Goal: Information Seeking & Learning: Learn about a topic

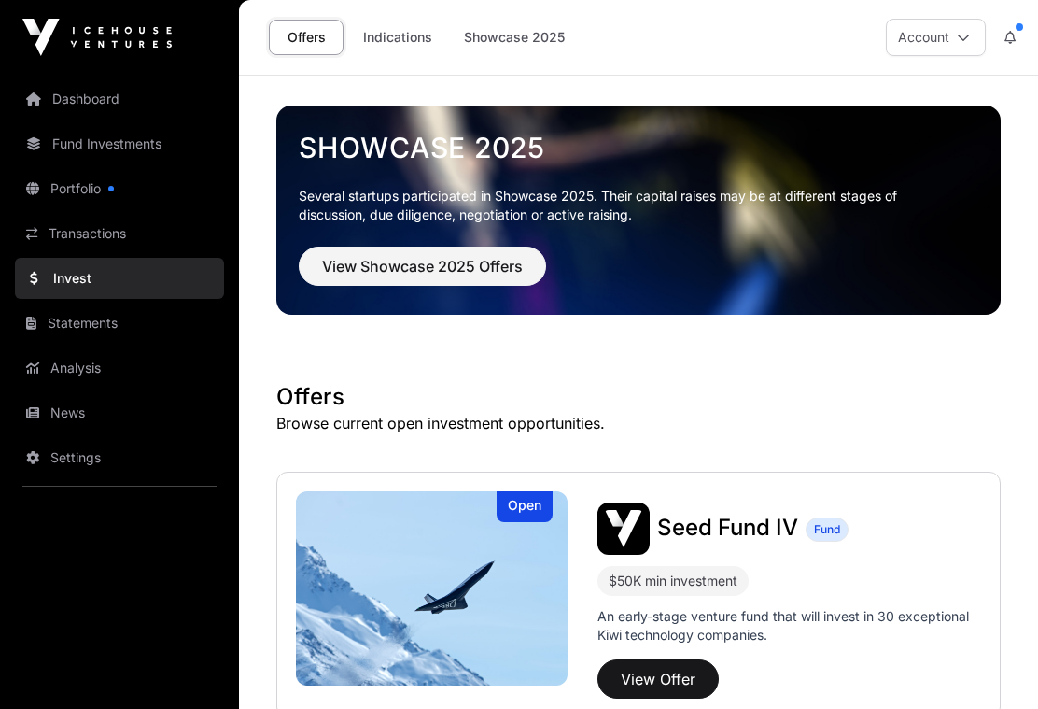
click at [84, 187] on link "Portfolio" at bounding box center [119, 188] width 209 height 41
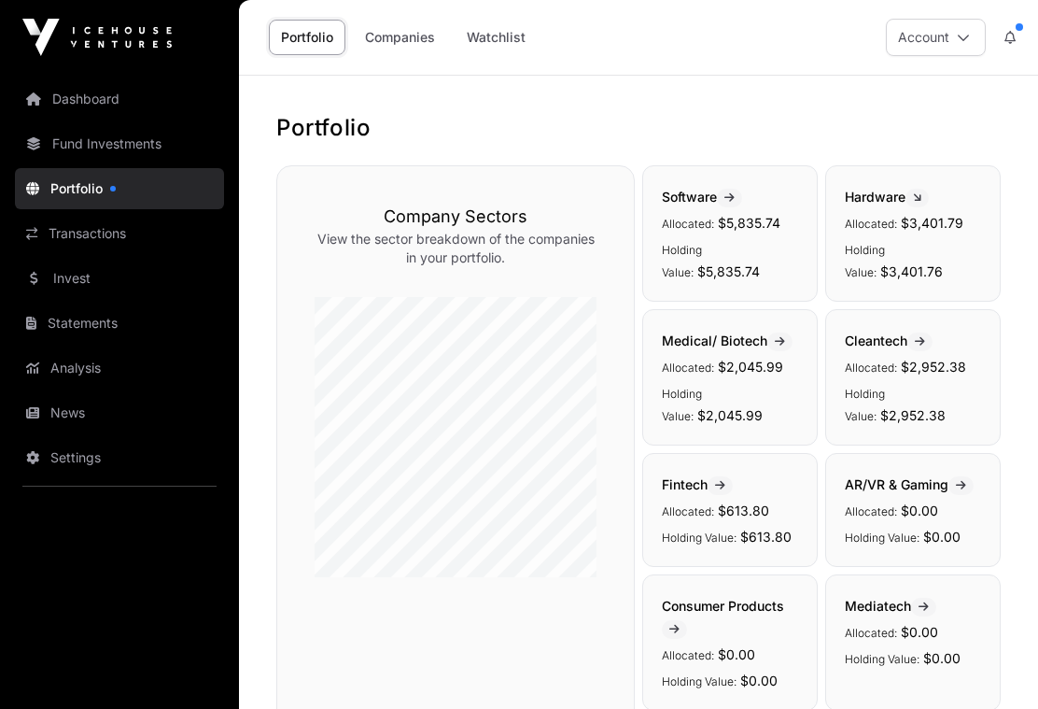
click at [411, 28] on link "Companies" at bounding box center [400, 37] width 94 height 35
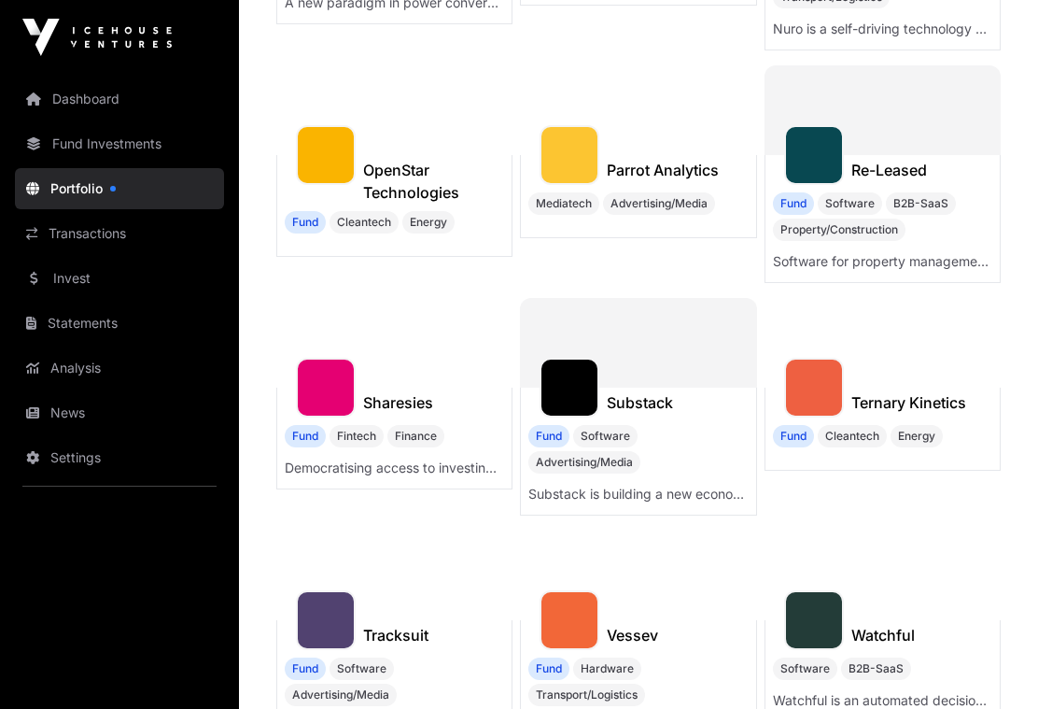
scroll to position [1088, 0]
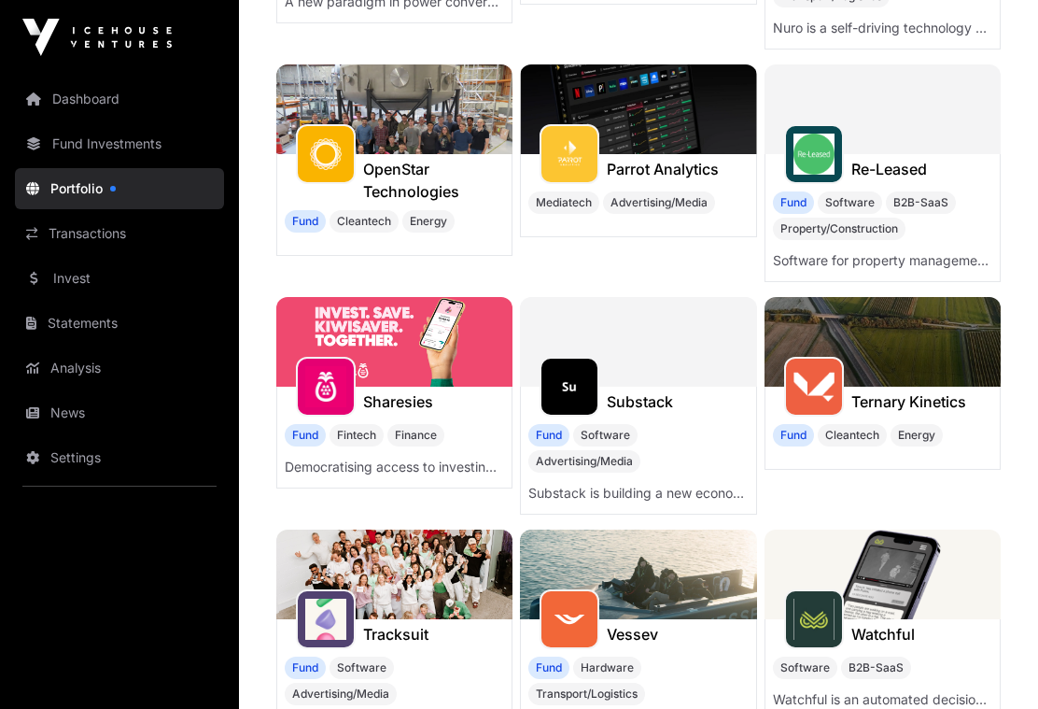
click at [404, 413] on h1 "Sharesies" at bounding box center [398, 401] width 70 height 22
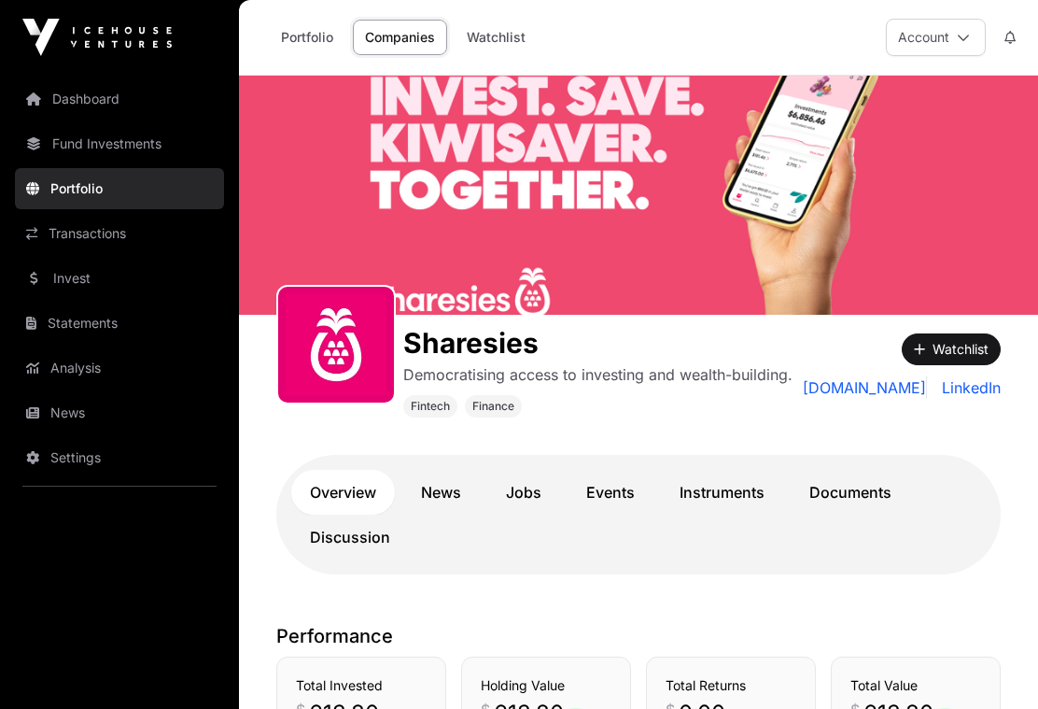
click at [1009, 33] on icon at bounding box center [1009, 37] width 11 height 13
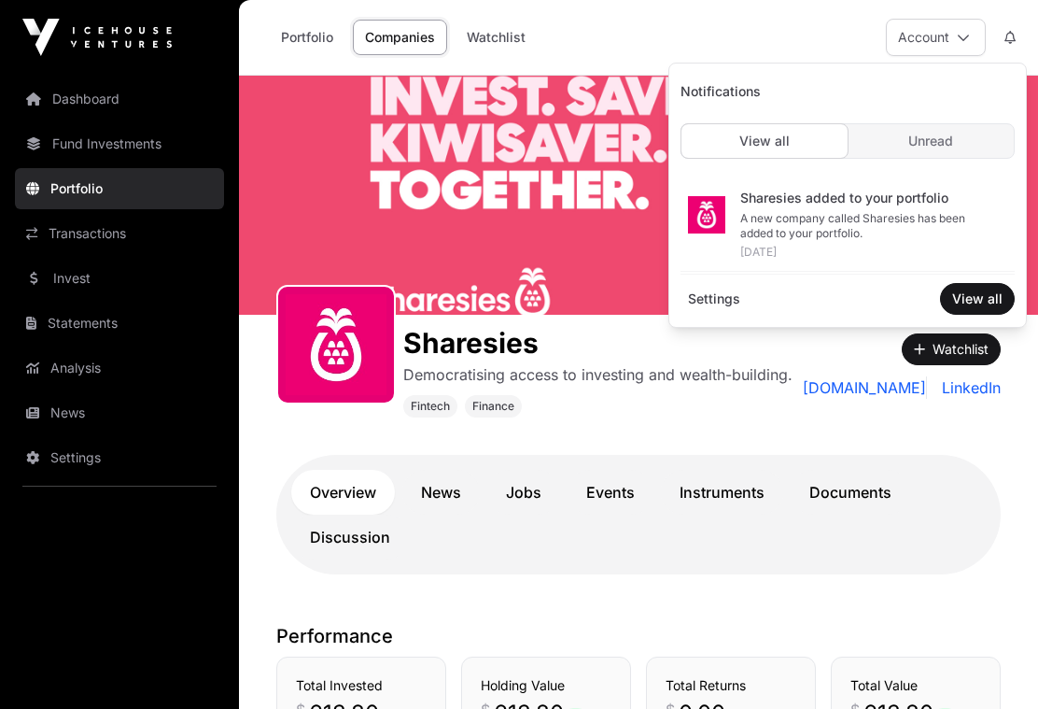
click at [1010, 40] on icon at bounding box center [1009, 37] width 11 height 13
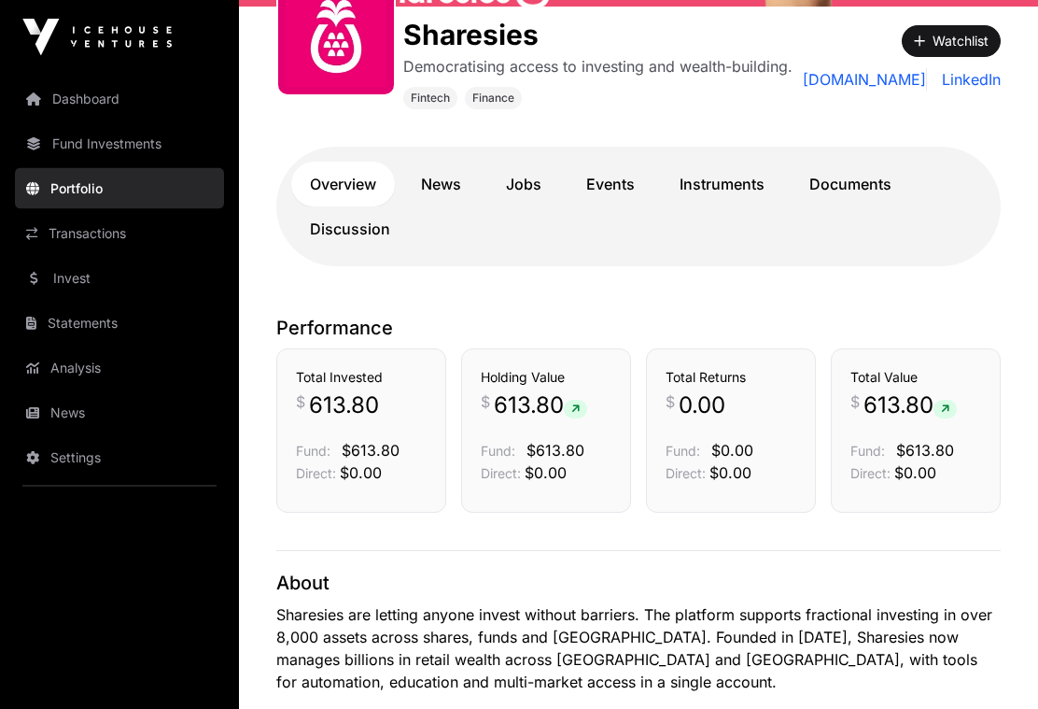
scroll to position [308, 0]
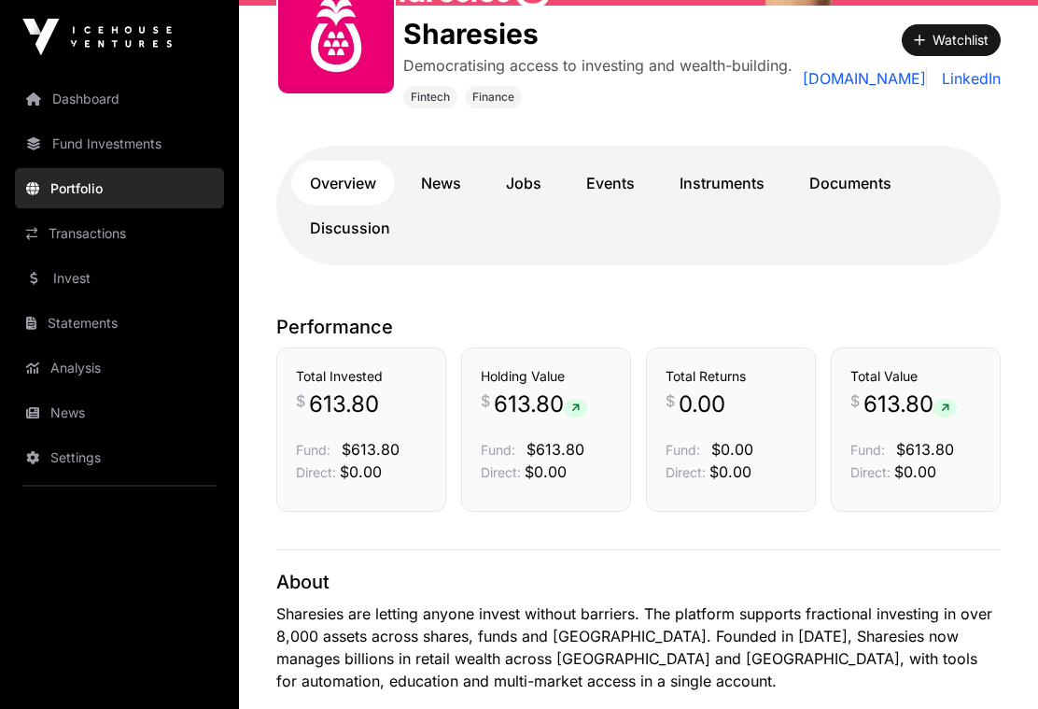
click at [344, 396] on span "613.80" at bounding box center [344, 405] width 70 height 30
click at [349, 401] on span "613.80" at bounding box center [344, 405] width 70 height 30
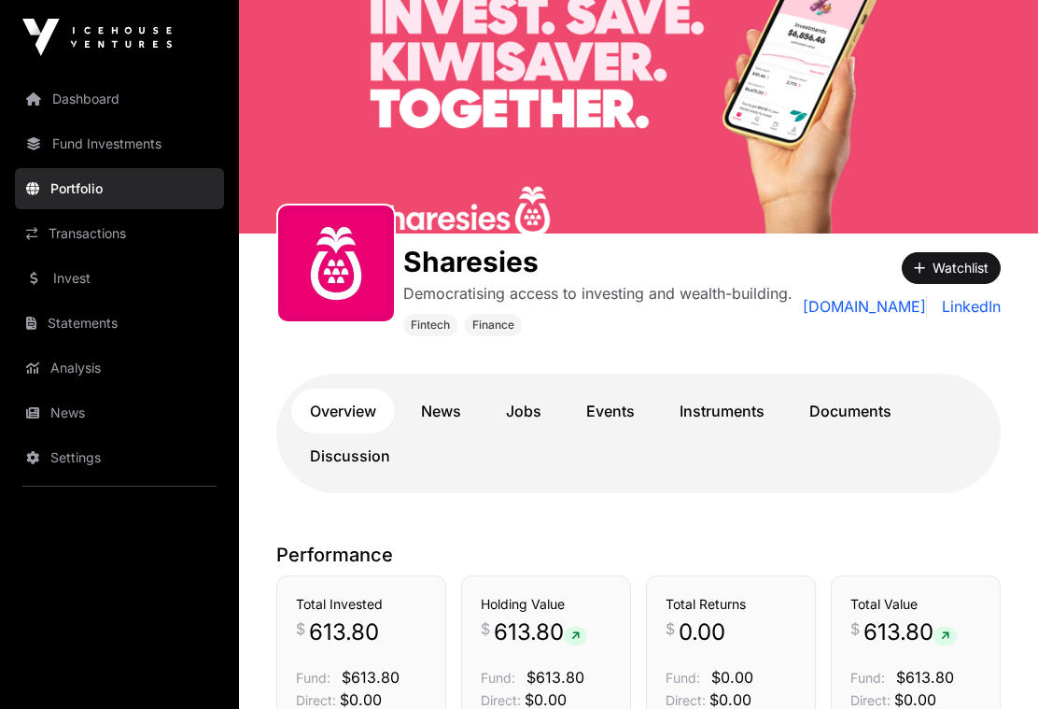
scroll to position [0, 0]
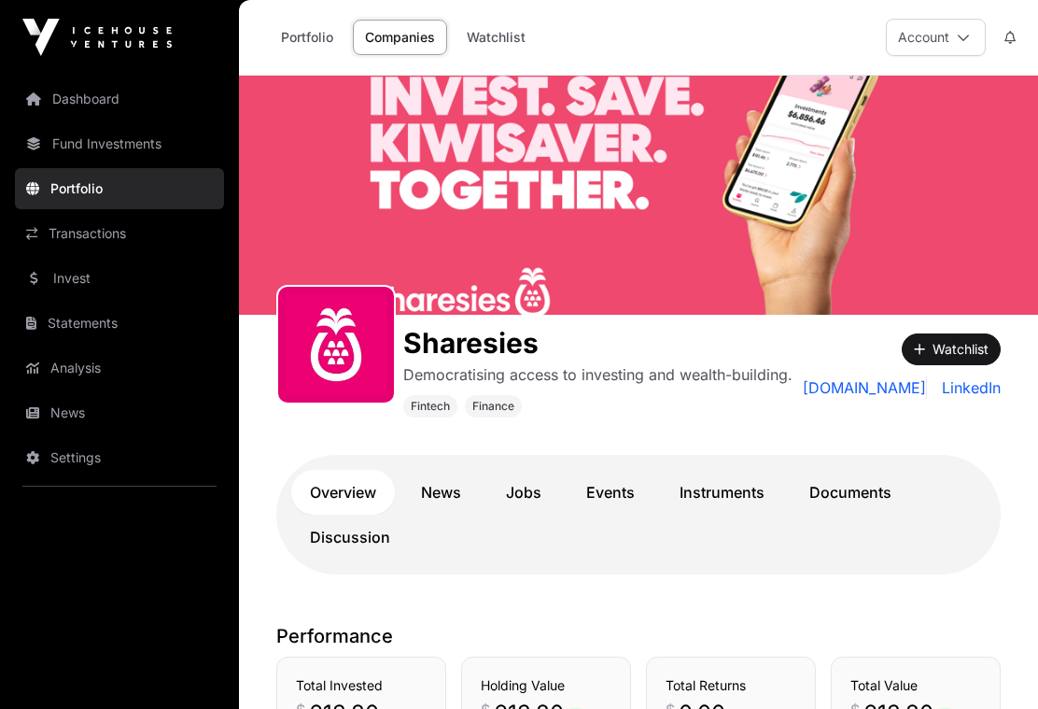
click at [91, 232] on link "Transactions" at bounding box center [119, 233] width 209 height 41
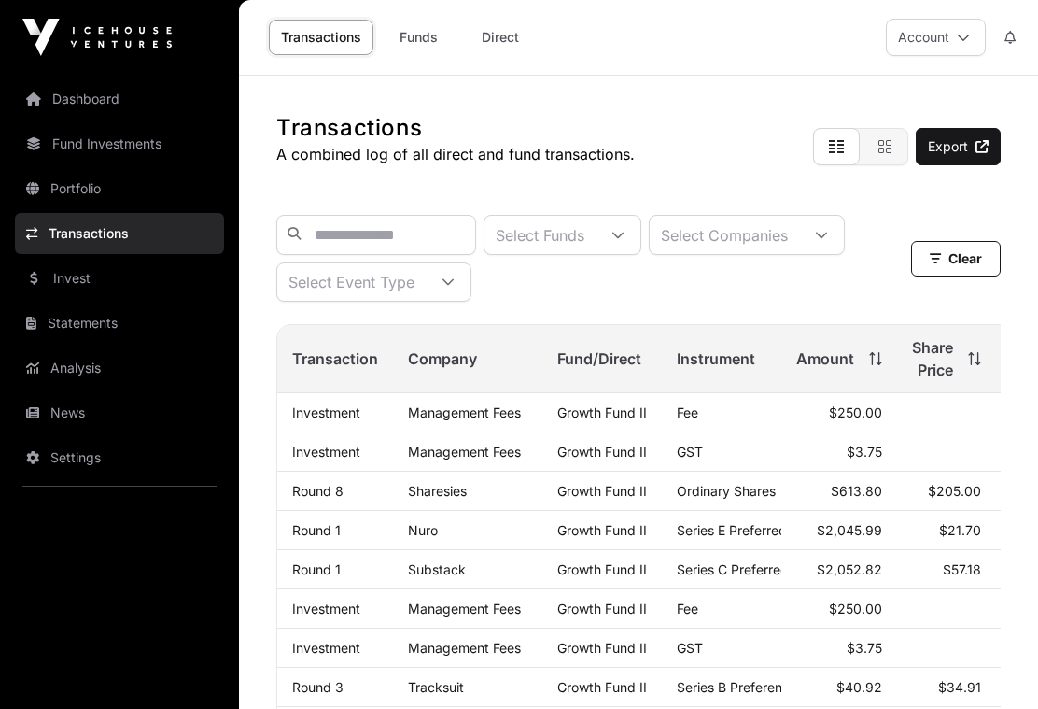
click at [504, 34] on link "Direct" at bounding box center [500, 37] width 75 height 35
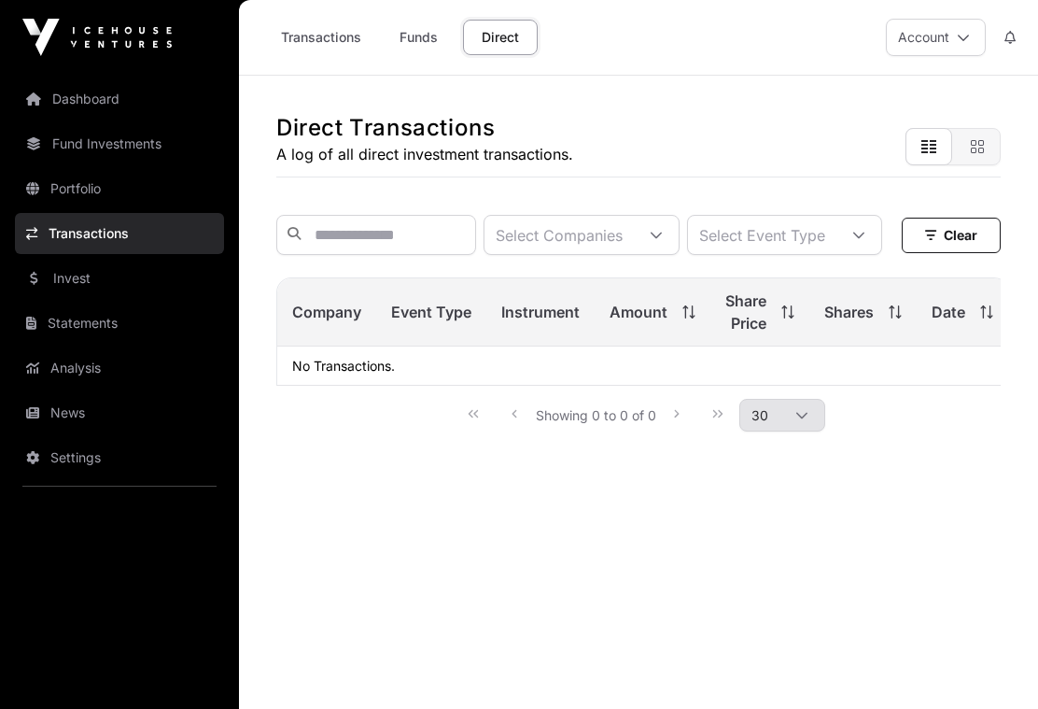
click at [322, 40] on link "Transactions" at bounding box center [321, 37] width 105 height 35
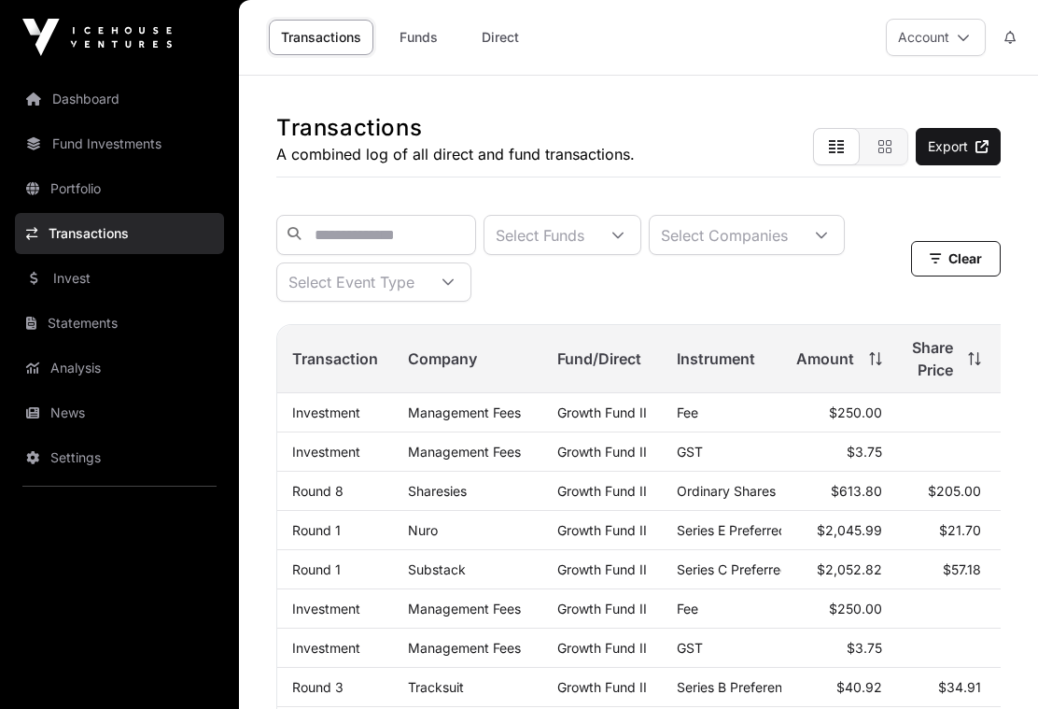
click at [828, 235] on icon at bounding box center [821, 235] width 13 height 13
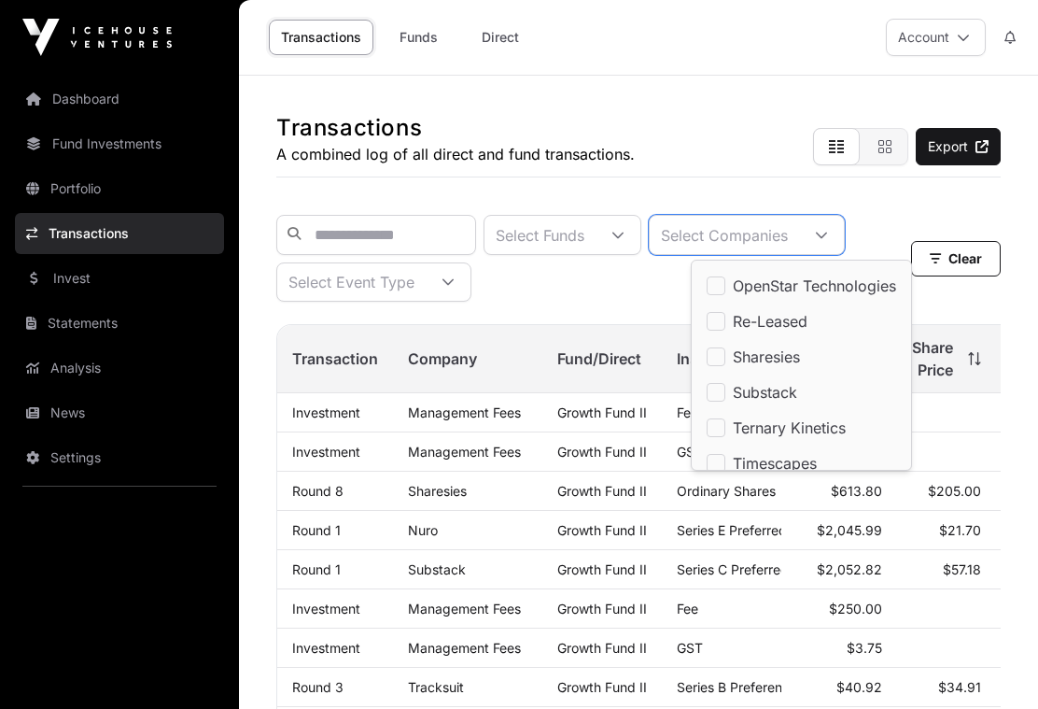
scroll to position [286, 0]
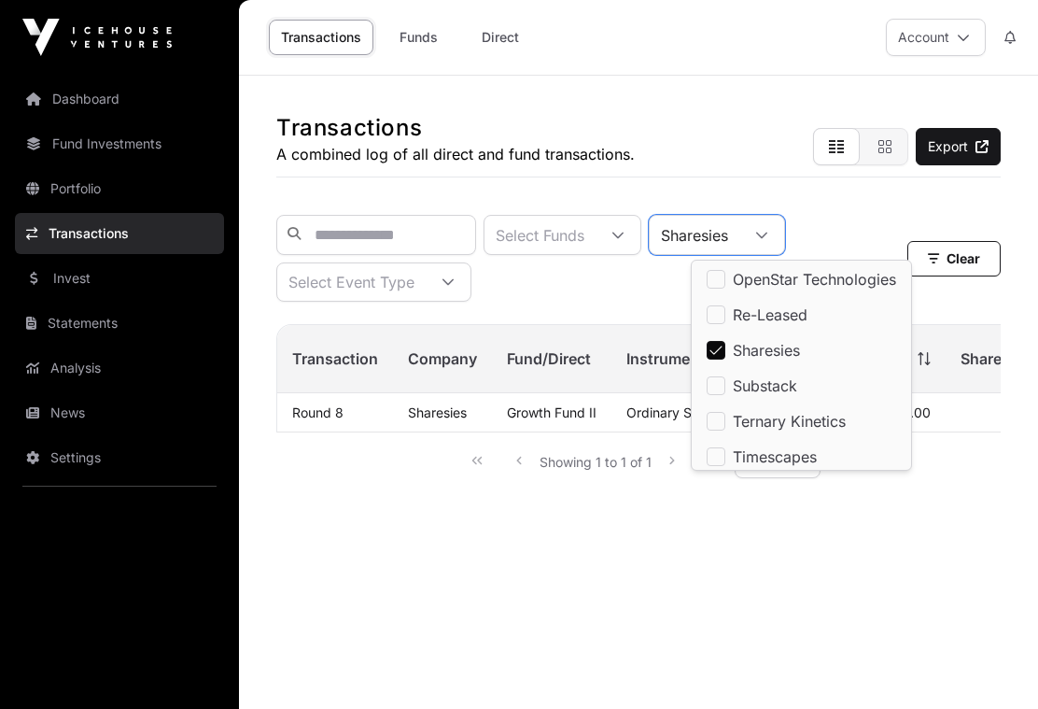
click at [428, 542] on main "Transactions A combined log of all direct and fund transactions. Export Select …" at bounding box center [638, 430] width 799 height 709
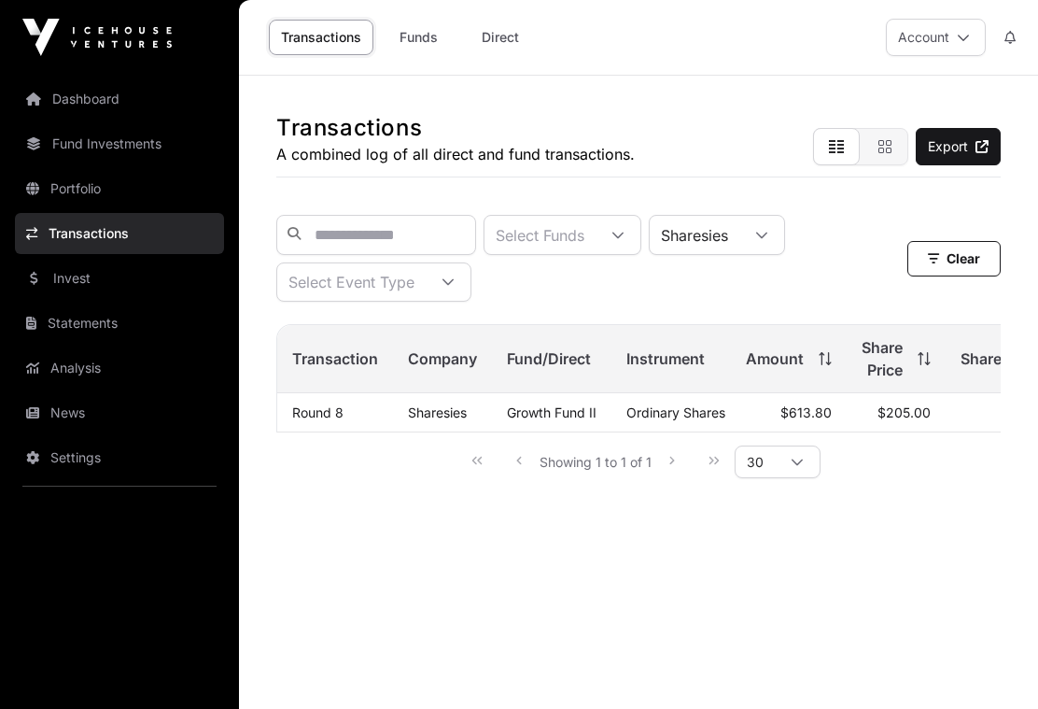
click at [329, 414] on link "Round 8" at bounding box center [317, 412] width 51 height 16
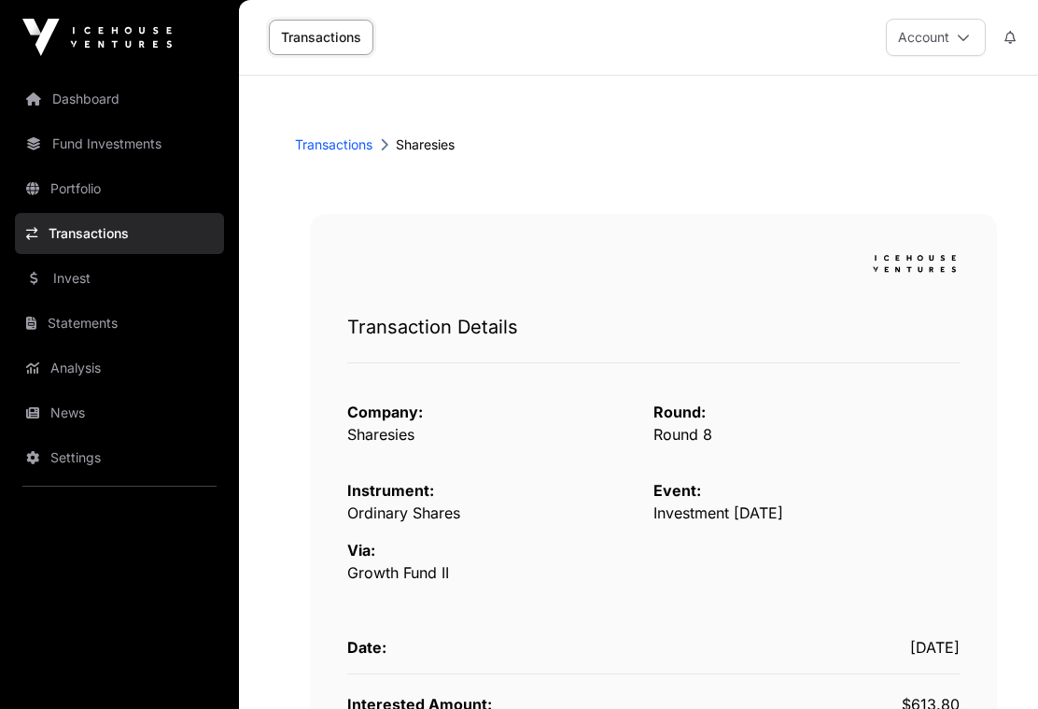
click at [79, 152] on link "Fund Investments" at bounding box center [119, 143] width 209 height 41
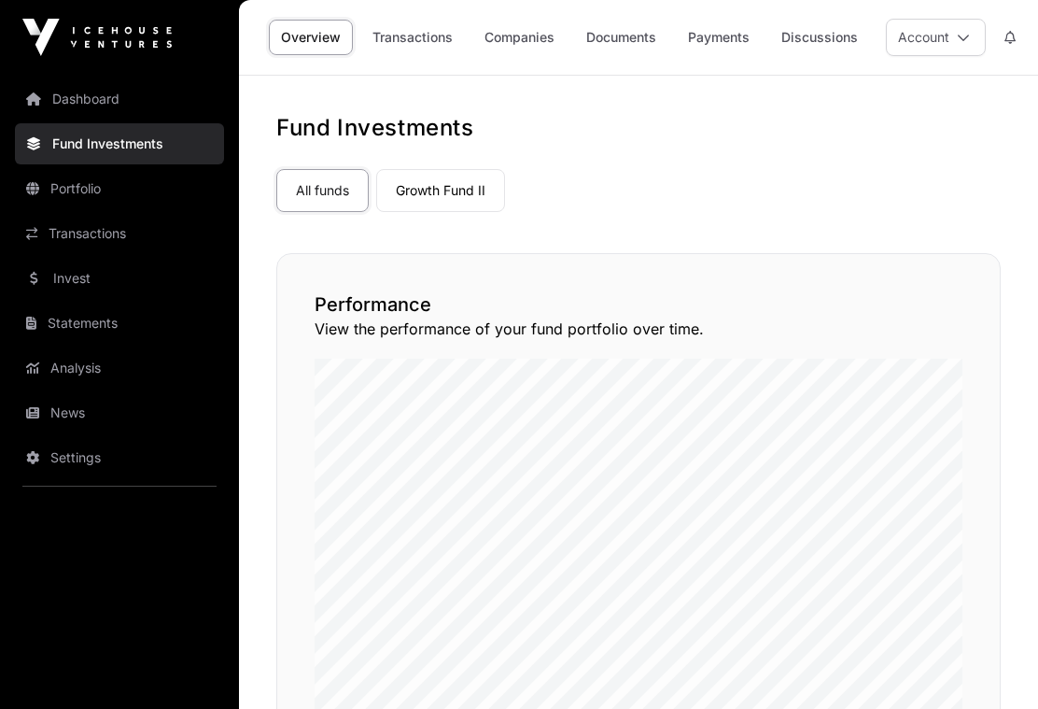
click at [526, 45] on link "Companies" at bounding box center [519, 37] width 94 height 35
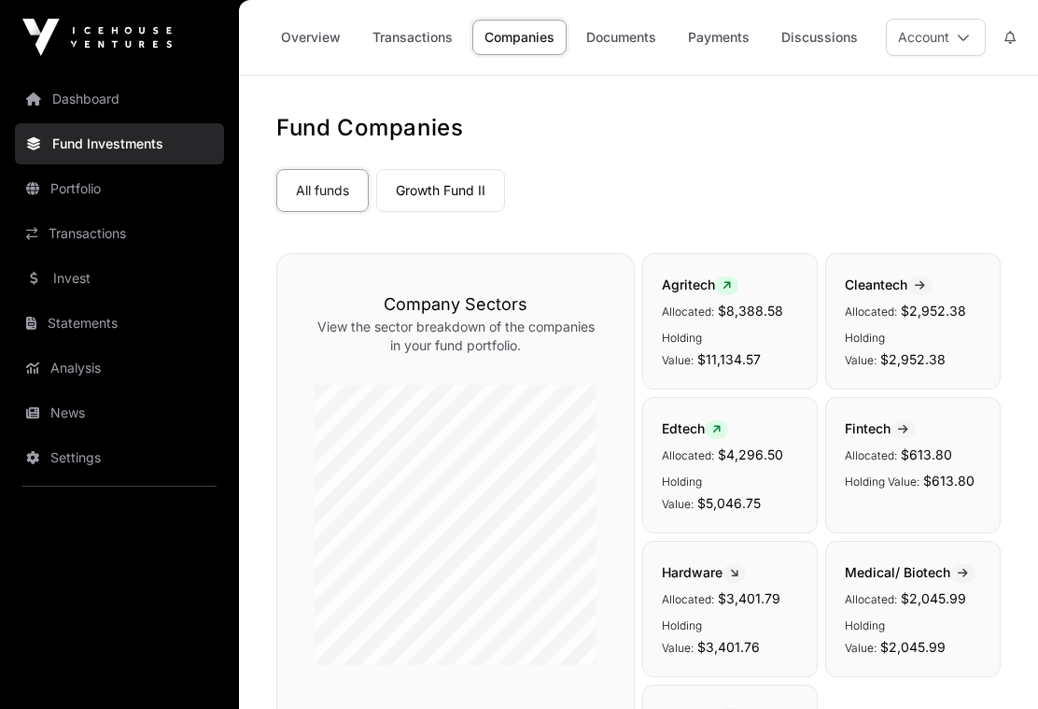
click at [409, 37] on link "Transactions" at bounding box center [412, 37] width 105 height 35
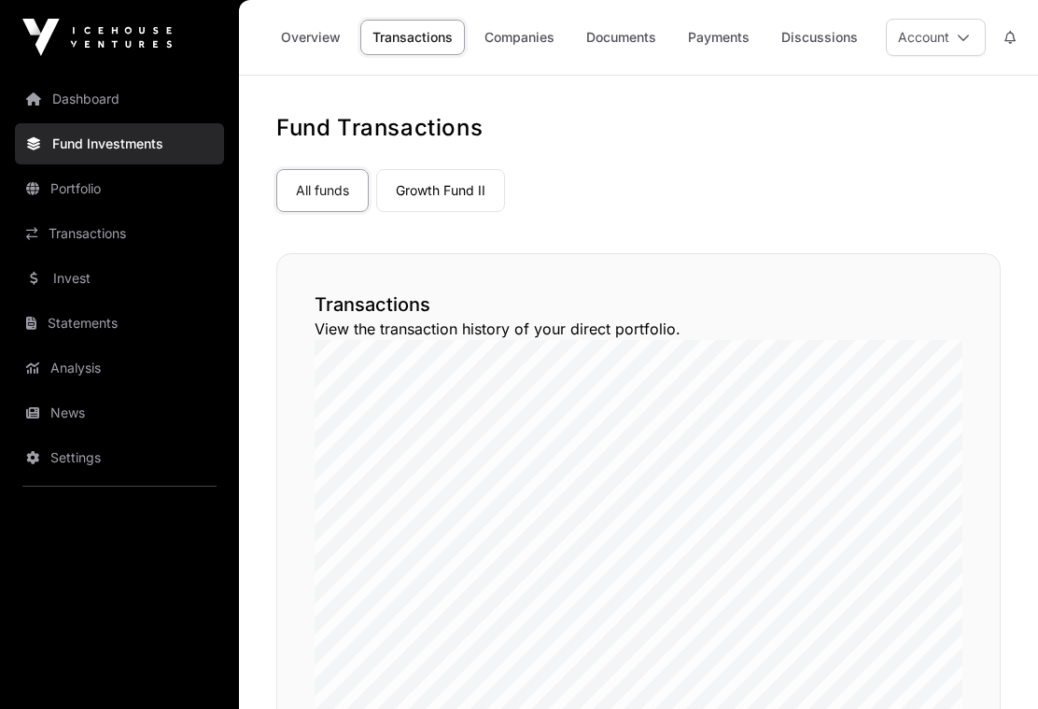
click at [1010, 35] on icon at bounding box center [1009, 37] width 11 height 13
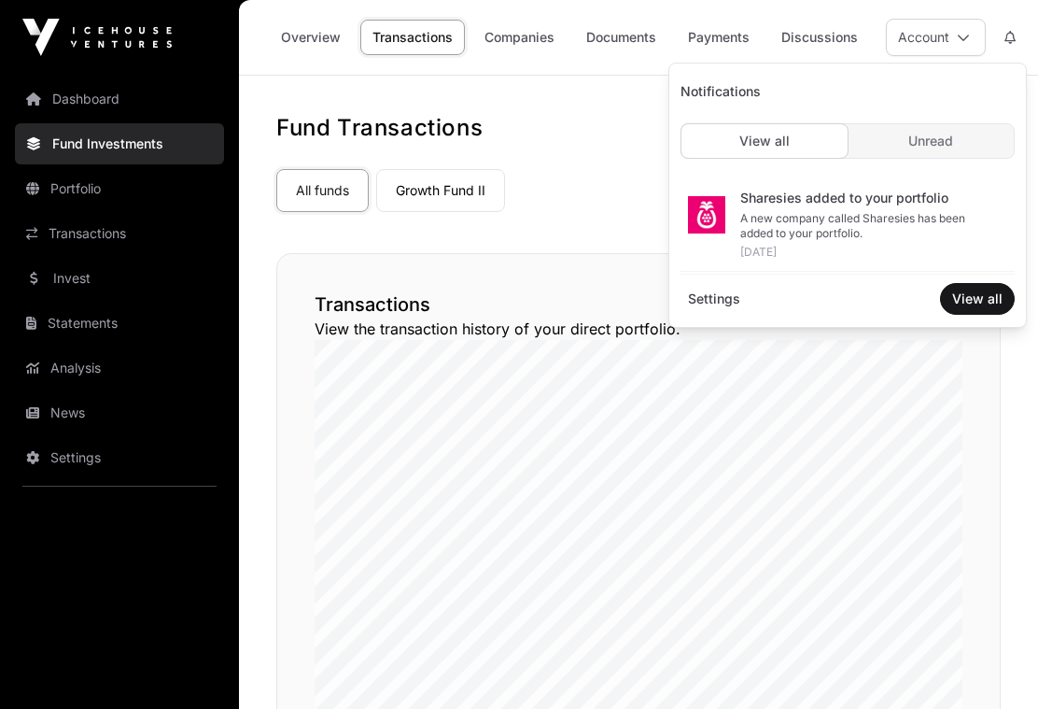
click at [807, 217] on div "A new company called Sharesies has been added to your portfolio." at bounding box center [870, 226] width 260 height 30
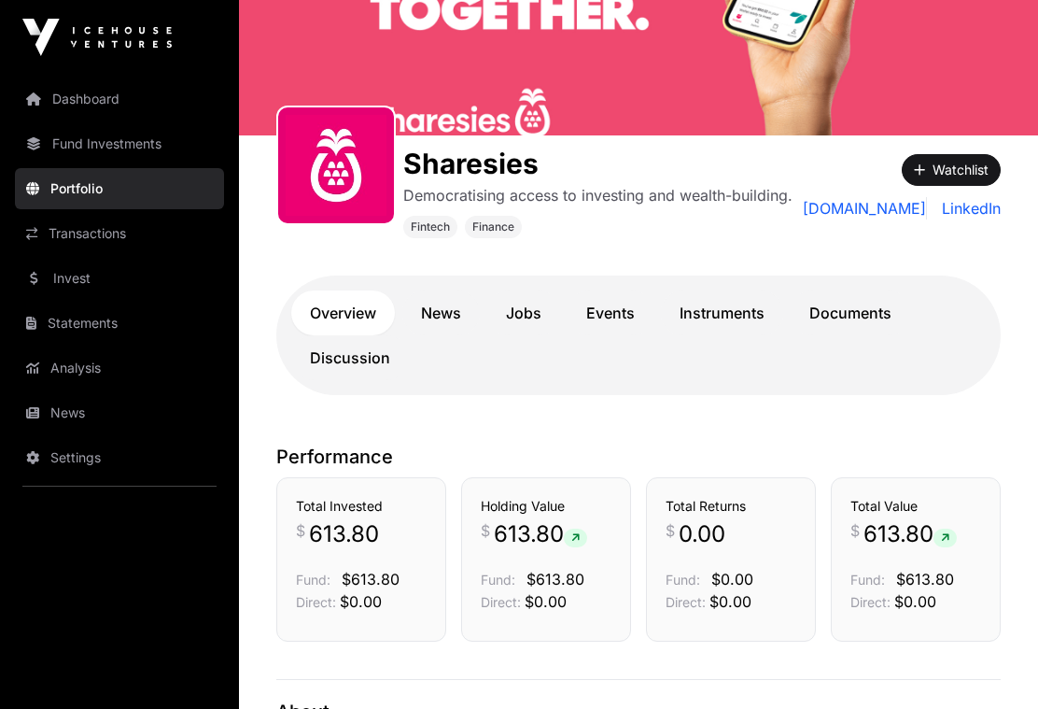
scroll to position [182, 0]
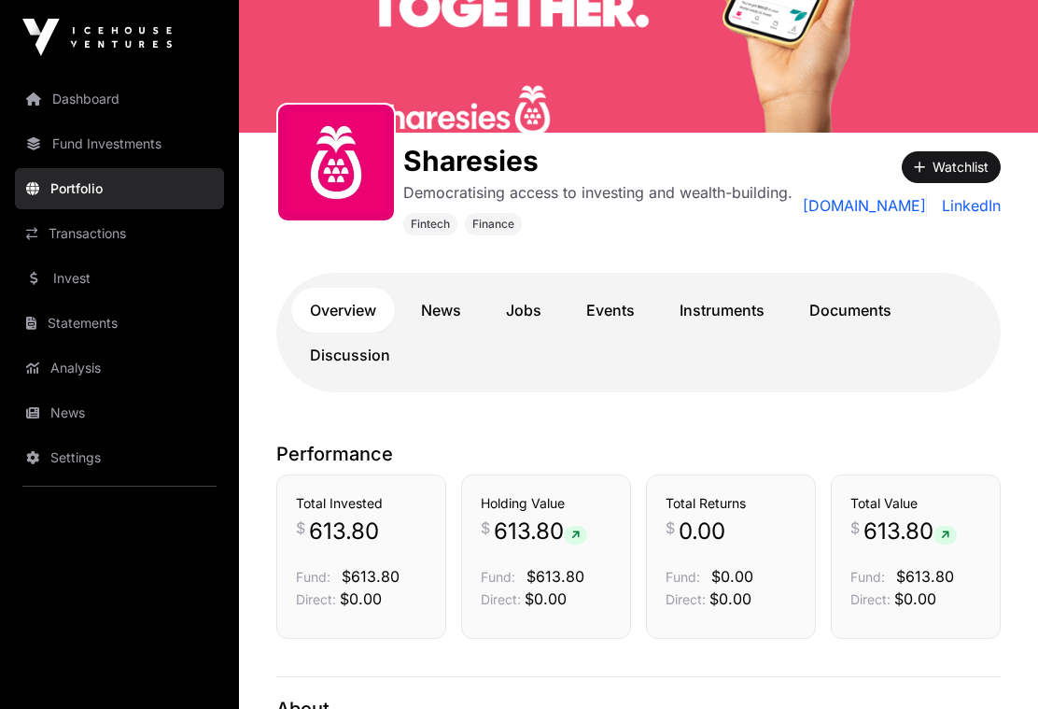
click at [721, 314] on link "Instruments" at bounding box center [722, 310] width 122 height 45
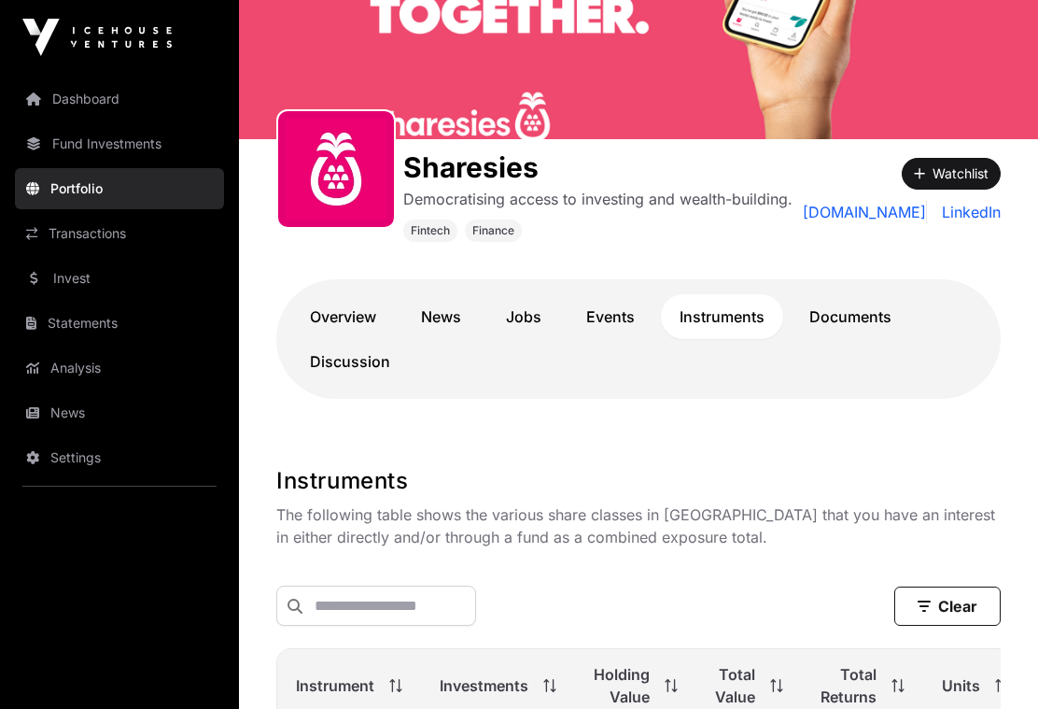
scroll to position [177, 0]
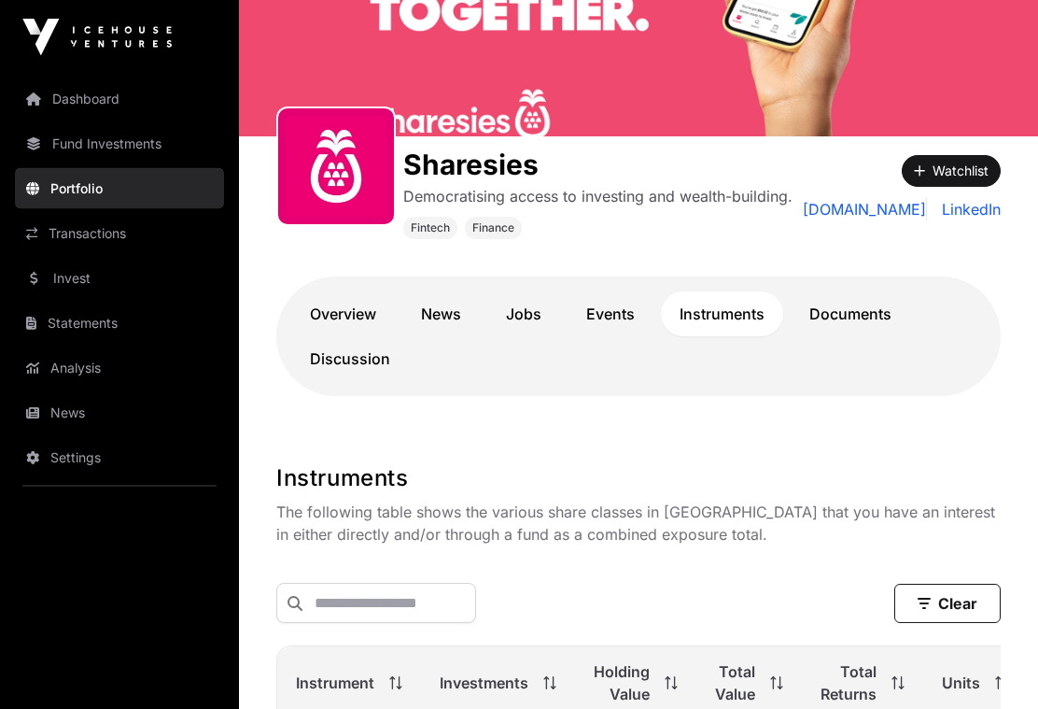
click at [71, 278] on link "Invest" at bounding box center [119, 278] width 209 height 41
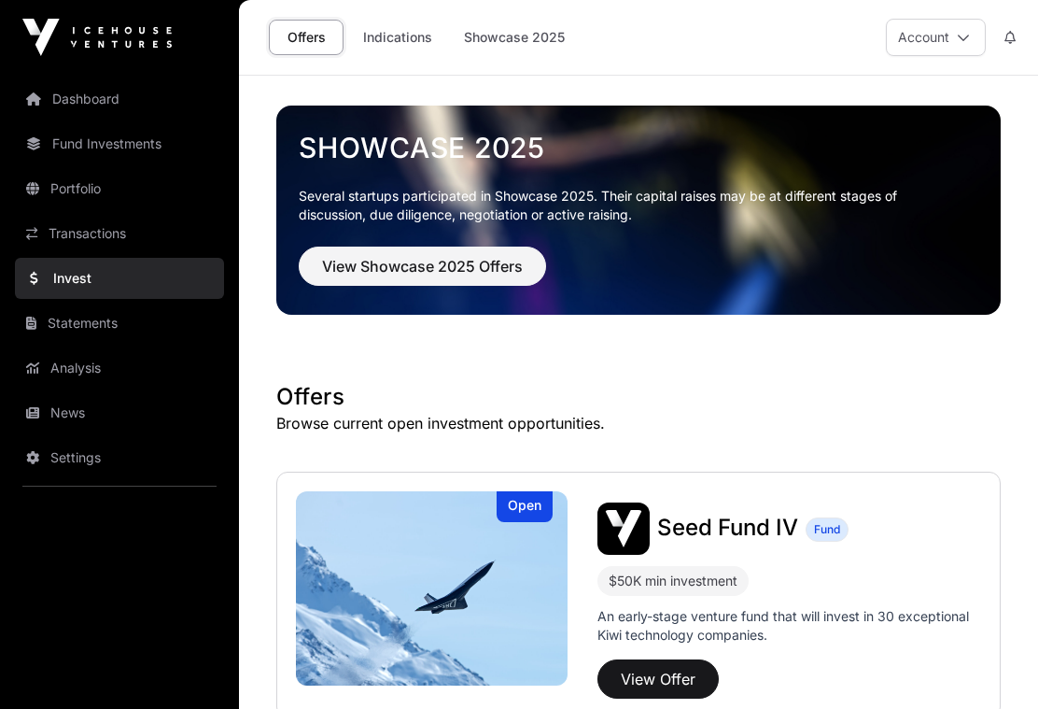
click at [73, 189] on link "Portfolio" at bounding box center [119, 188] width 209 height 41
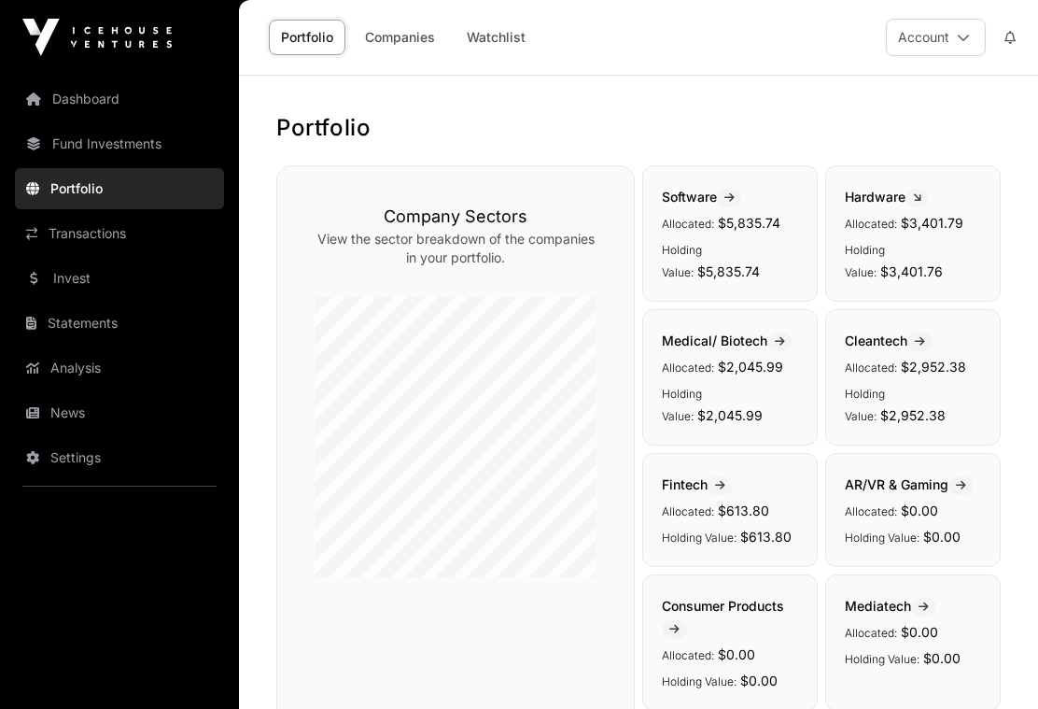
click at [399, 36] on link "Companies" at bounding box center [400, 37] width 94 height 35
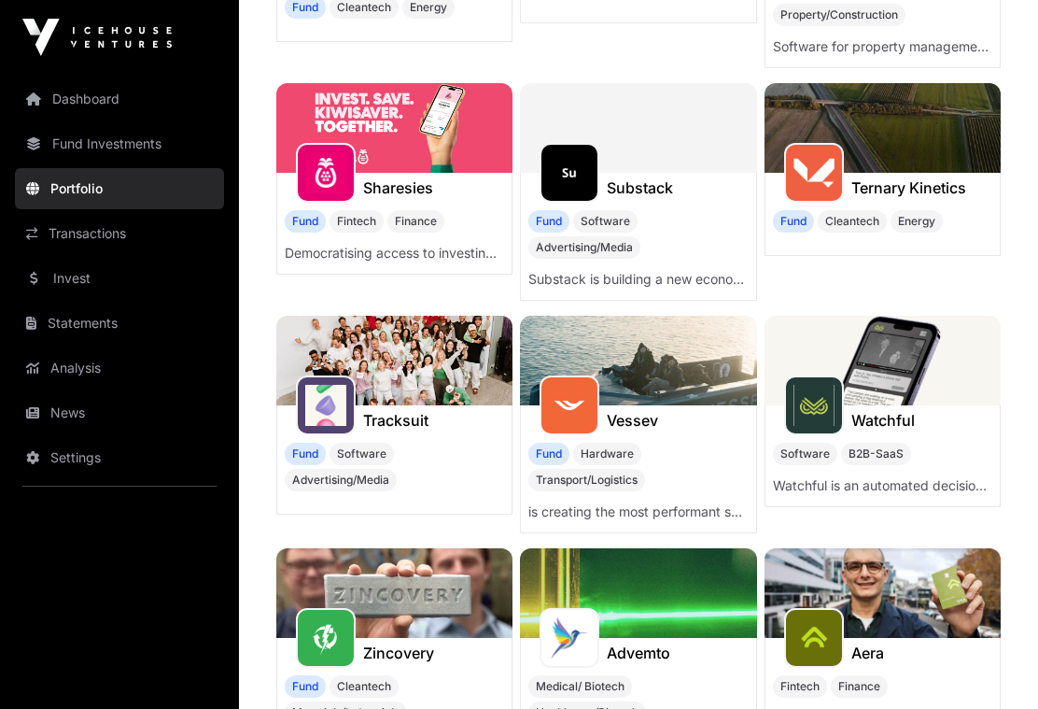
scroll to position [1305, 0]
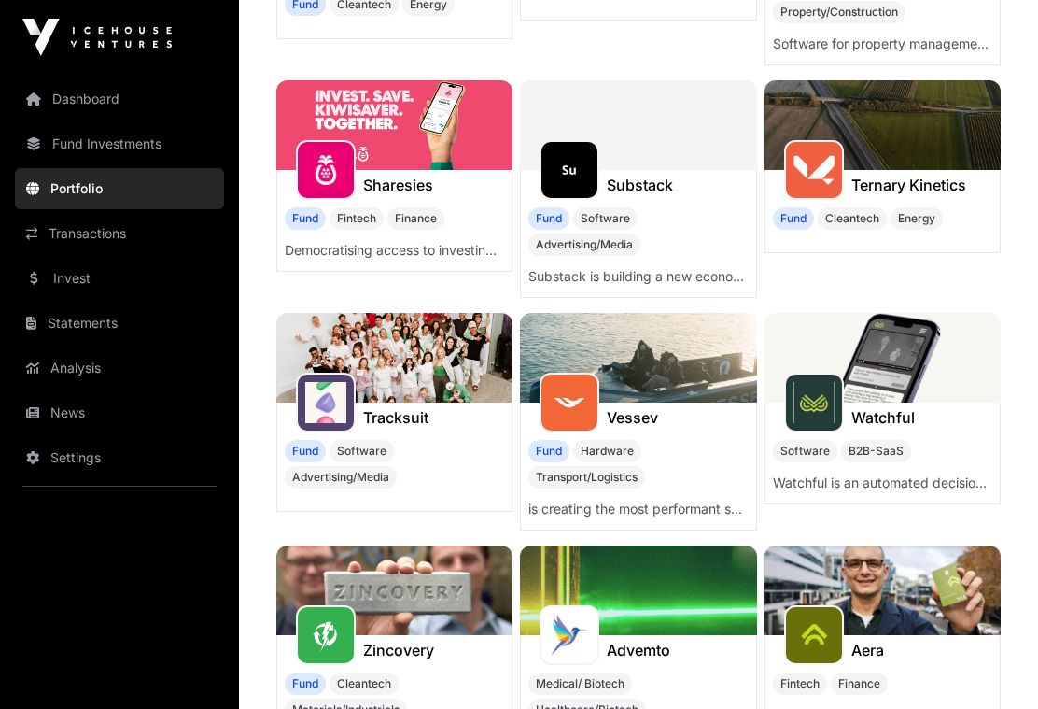
click at [401, 196] on h1 "Sharesies" at bounding box center [398, 185] width 70 height 22
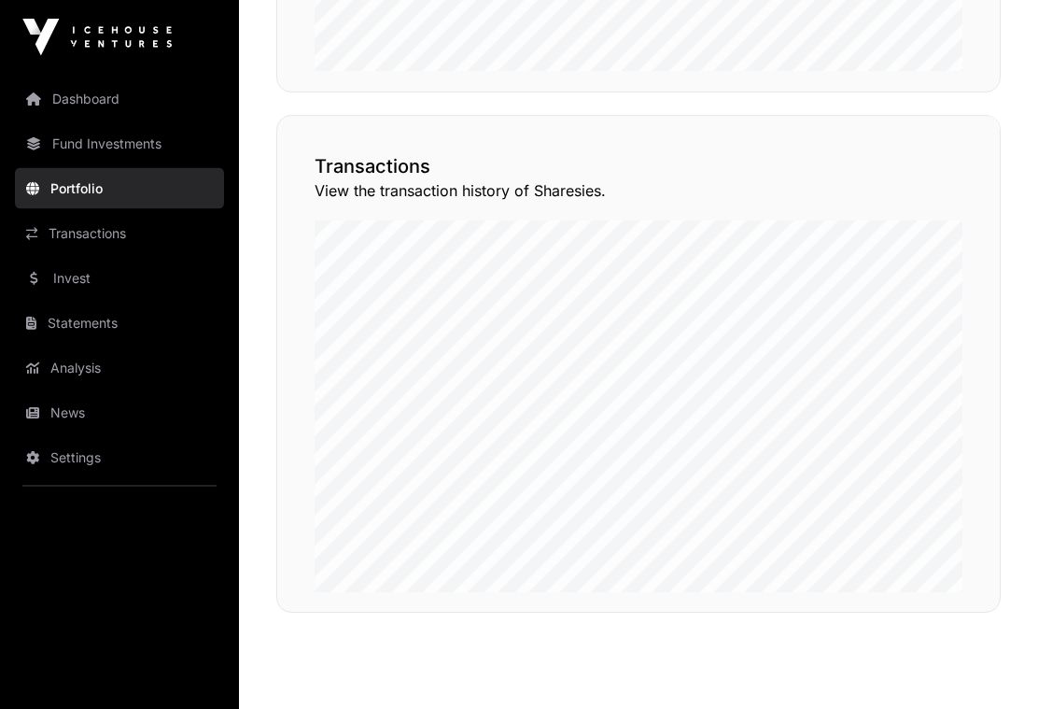
scroll to position [1486, 0]
click at [49, 91] on link "Dashboard" at bounding box center [119, 98] width 209 height 41
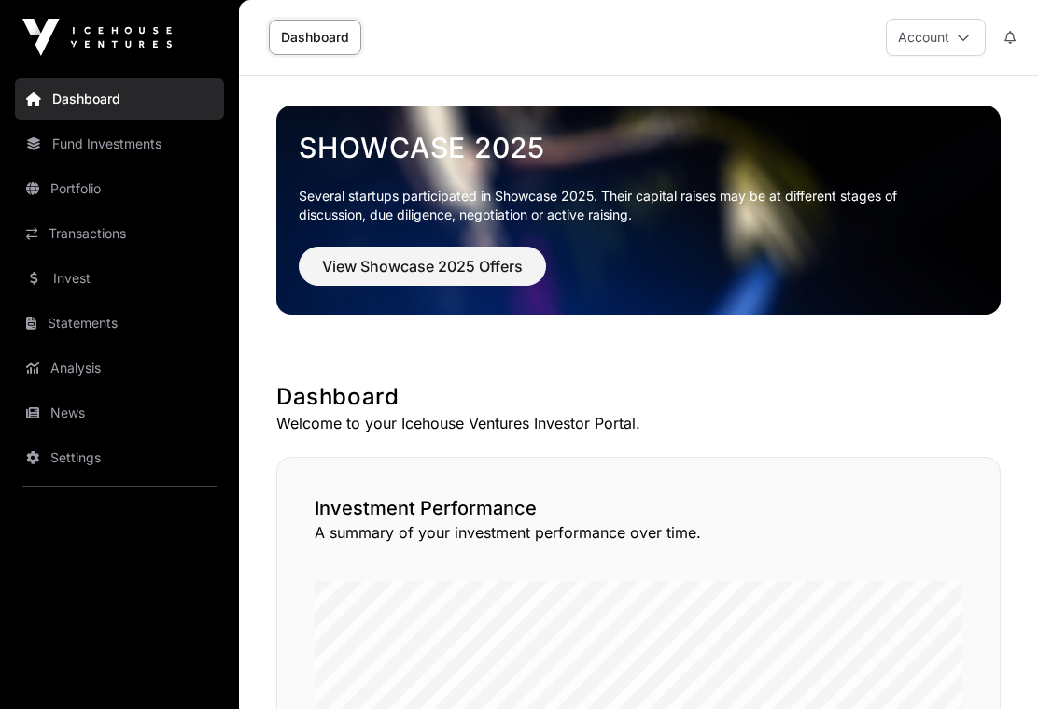
click at [84, 142] on link "Fund Investments" at bounding box center [119, 143] width 209 height 41
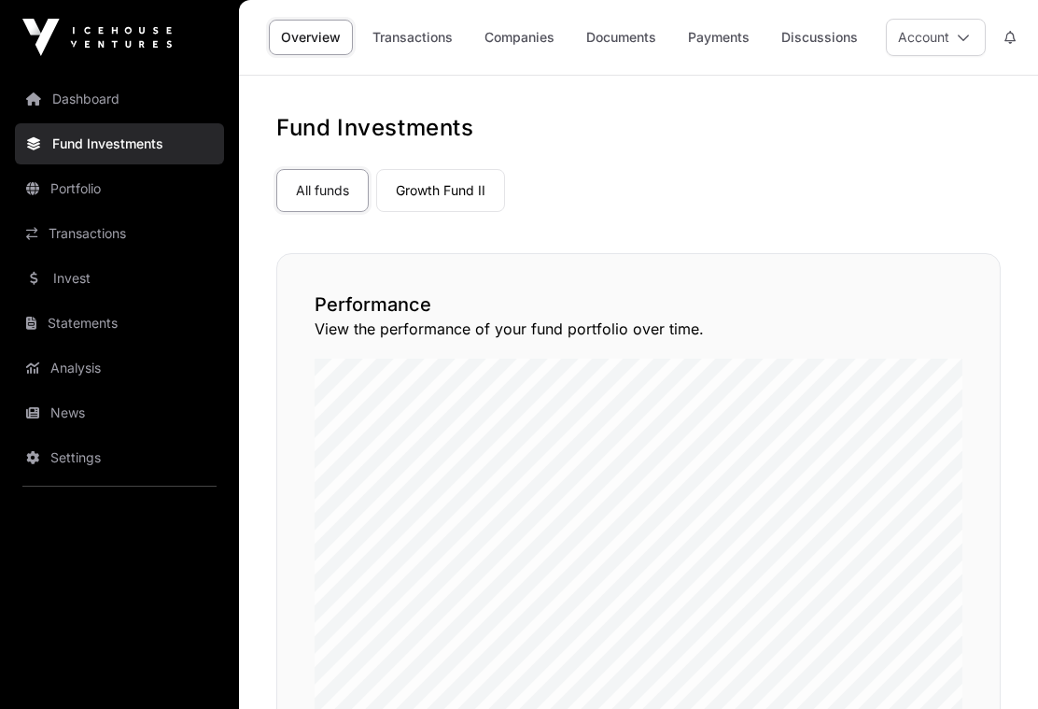
click at [731, 33] on link "Payments" at bounding box center [719, 37] width 86 height 35
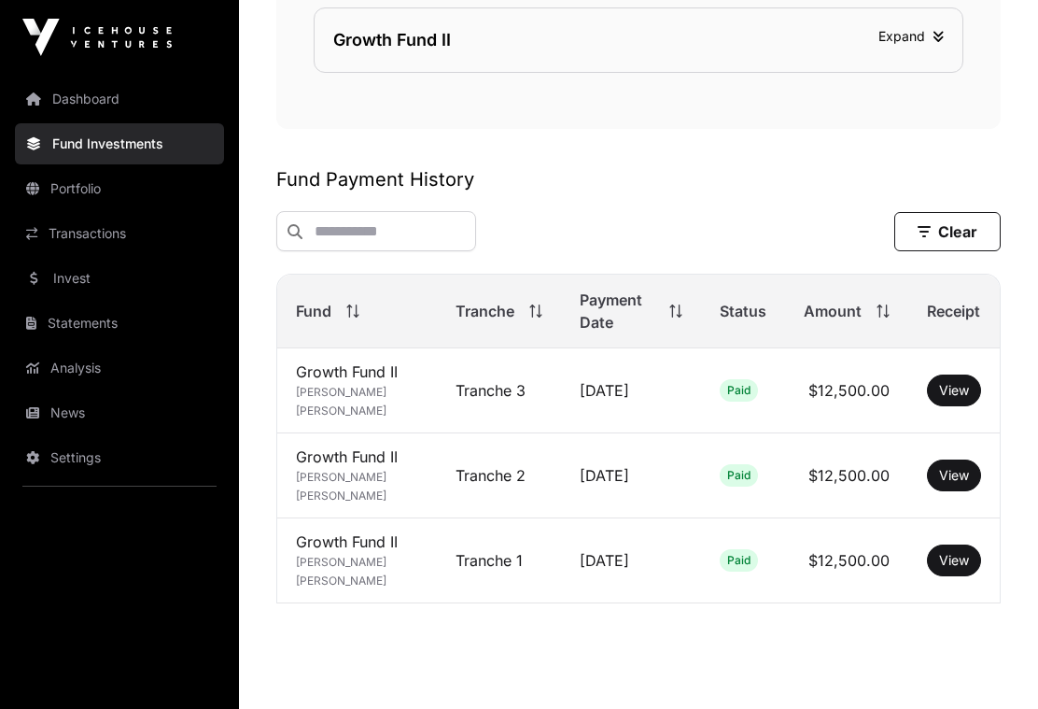
scroll to position [941, 0]
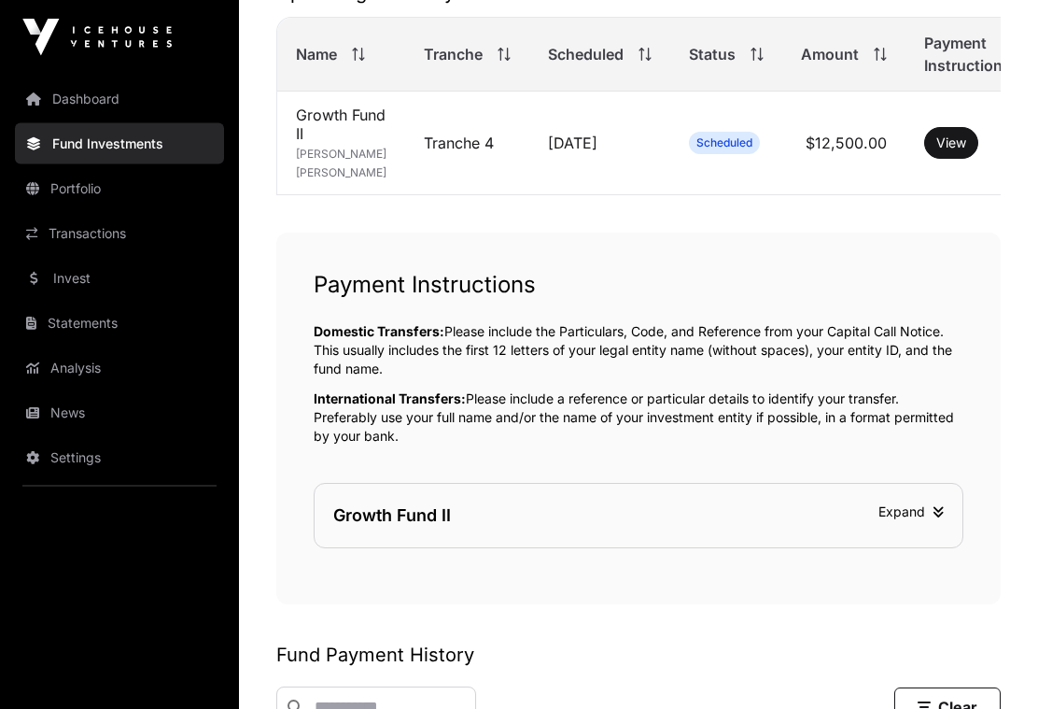
click at [447, 529] on div "Growth Fund II" at bounding box center [392, 516] width 118 height 26
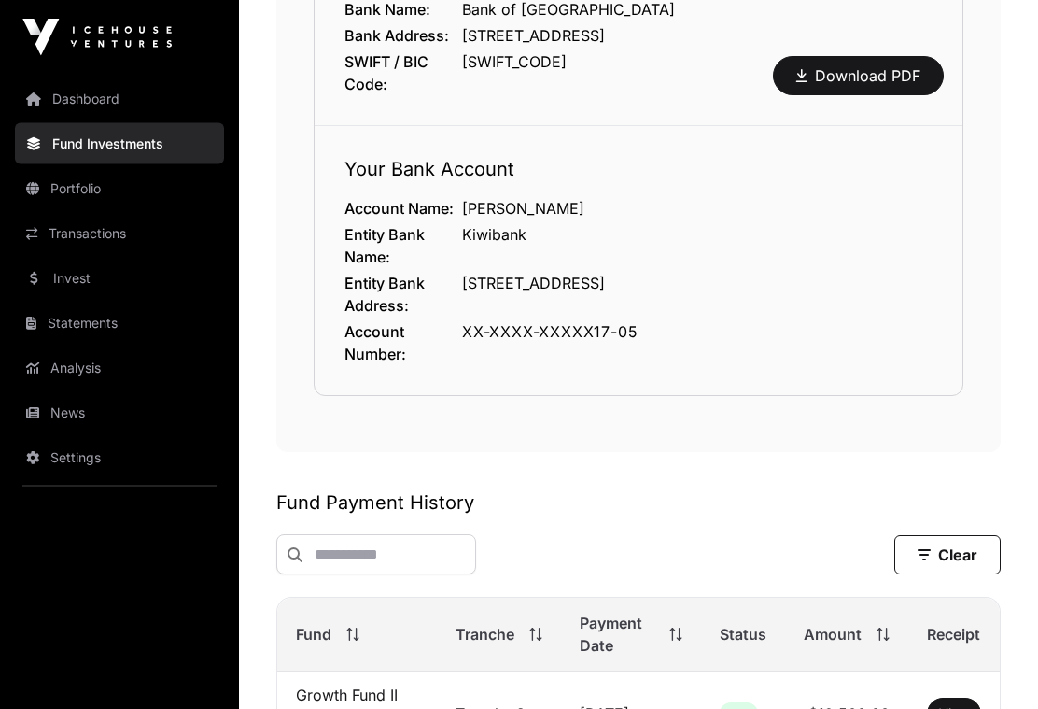
click at [86, 191] on link "Portfolio" at bounding box center [119, 188] width 209 height 41
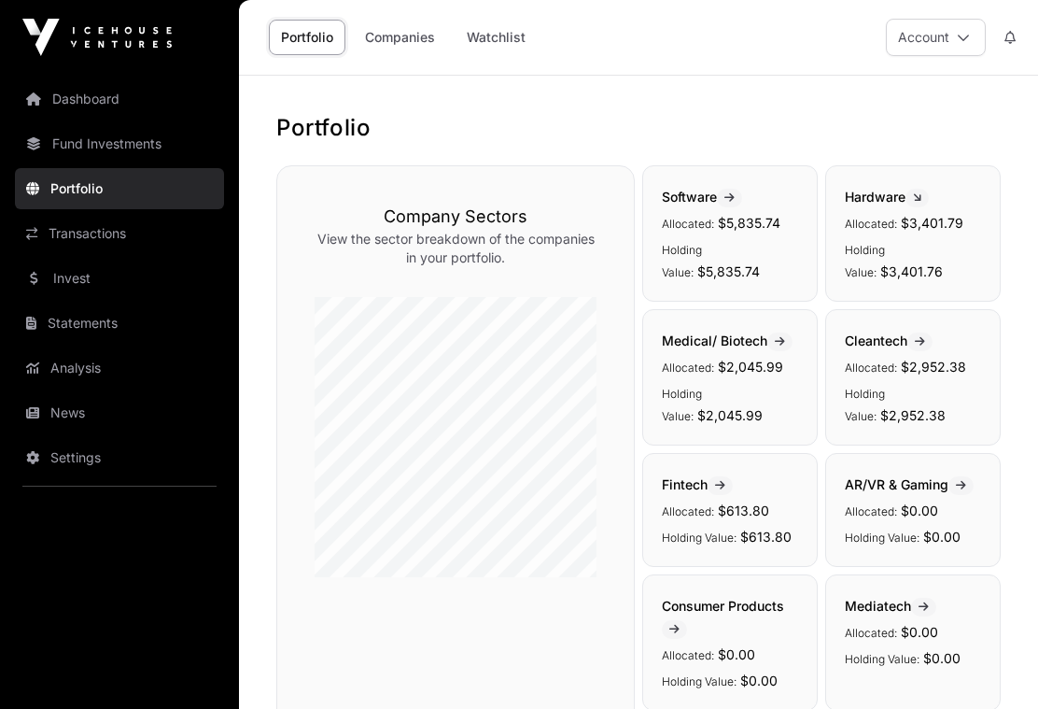
click at [391, 37] on link "Companies" at bounding box center [400, 37] width 94 height 35
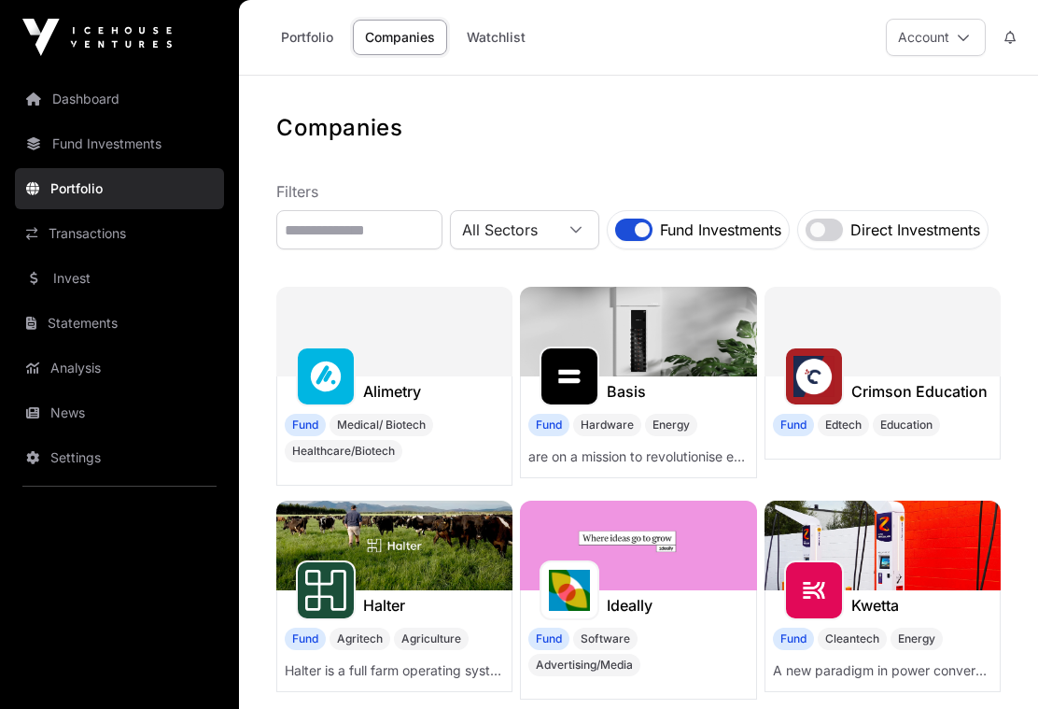
scroll to position [17, 0]
